Goal: Transaction & Acquisition: Purchase product/service

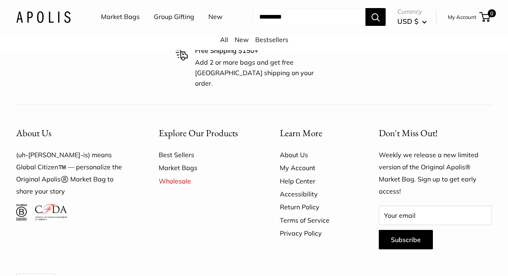
scroll to position [2448, 0]
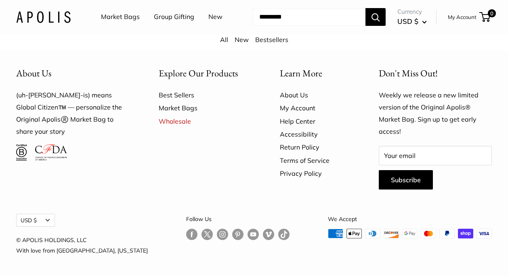
click at [130, 18] on link "Market Bags" at bounding box center [120, 17] width 39 height 12
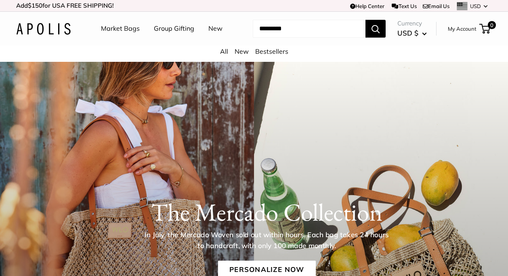
click at [245, 53] on link "New" at bounding box center [242, 51] width 14 height 8
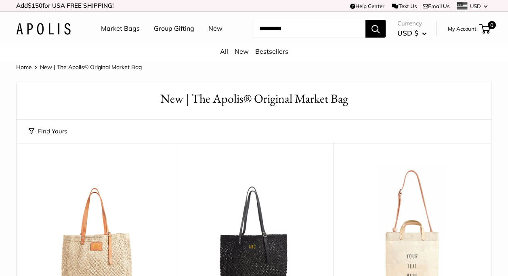
drag, startPoint x: 267, startPoint y: 51, endPoint x: 292, endPoint y: 160, distance: 111.6
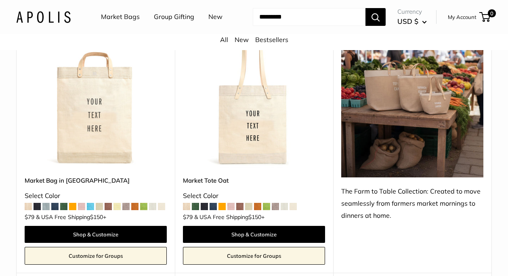
scroll to position [431, 0]
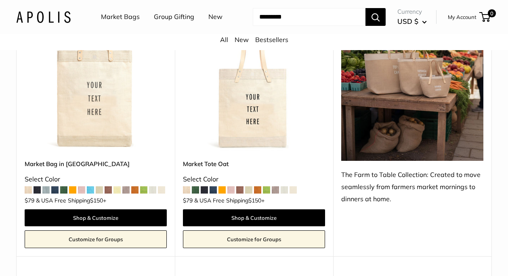
click at [0, 0] on img at bounding box center [0, 0] width 0 height 0
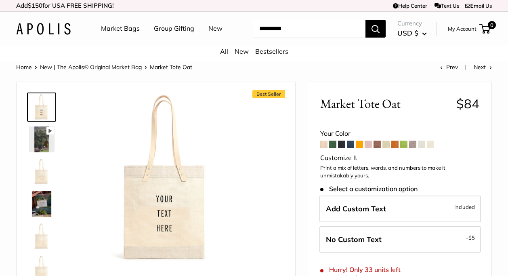
click at [36, 176] on img at bounding box center [42, 172] width 26 height 26
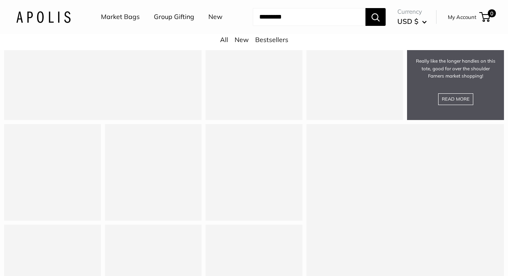
scroll to position [1005, 0]
